Goal: Transaction & Acquisition: Purchase product/service

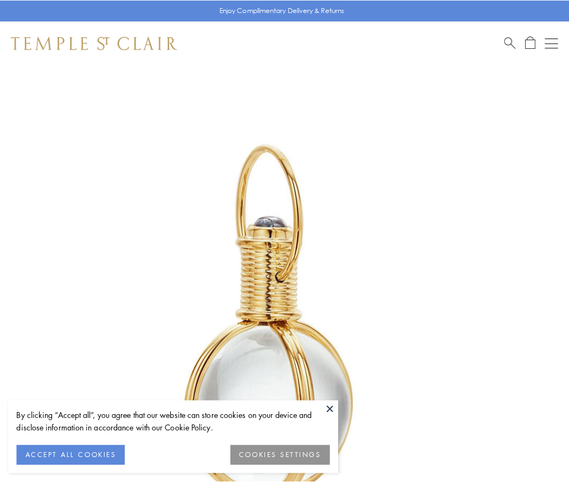
scroll to position [283, 0]
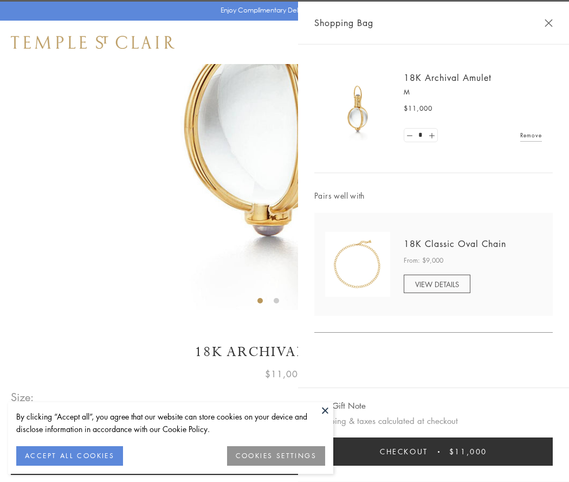
click at [434, 451] on button "Checkout $11,000" at bounding box center [434, 451] width 239 height 28
